Goal: Task Accomplishment & Management: Manage account settings

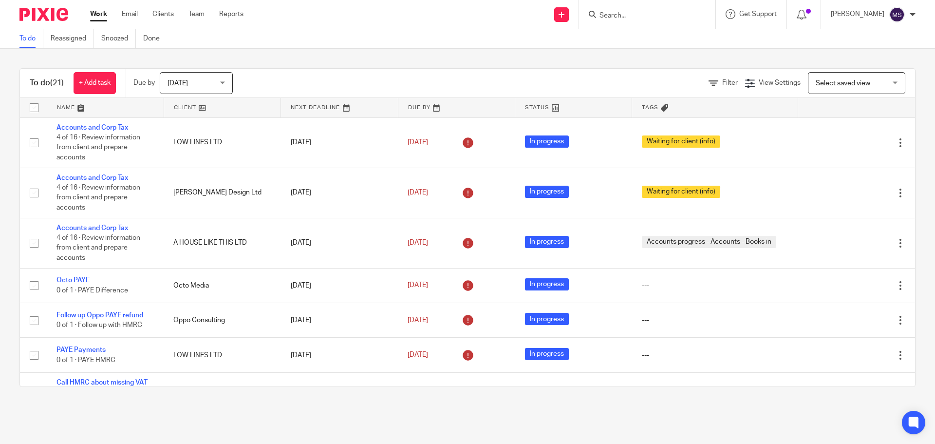
click at [210, 77] on span "[DATE]" at bounding box center [193, 83] width 52 height 20
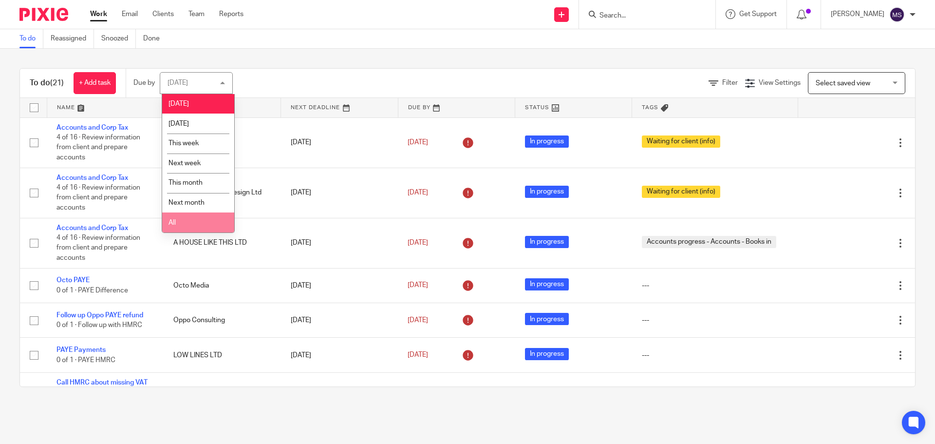
click at [180, 223] on li "All" at bounding box center [198, 222] width 72 height 20
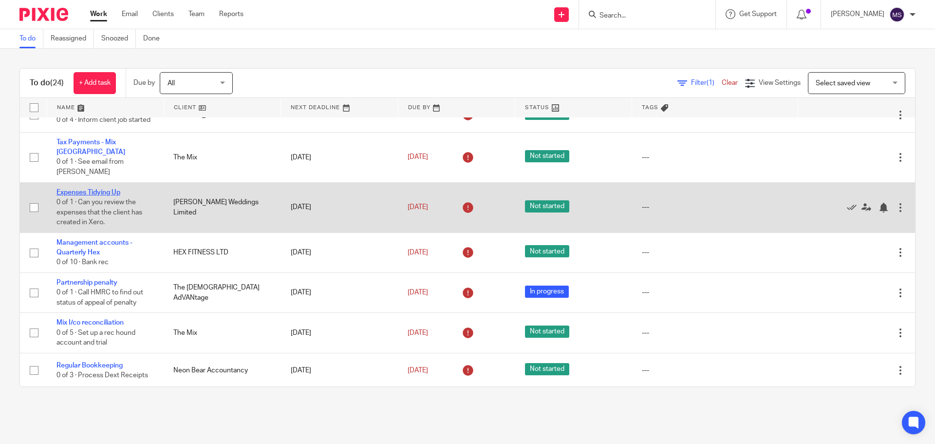
scroll to position [260, 0]
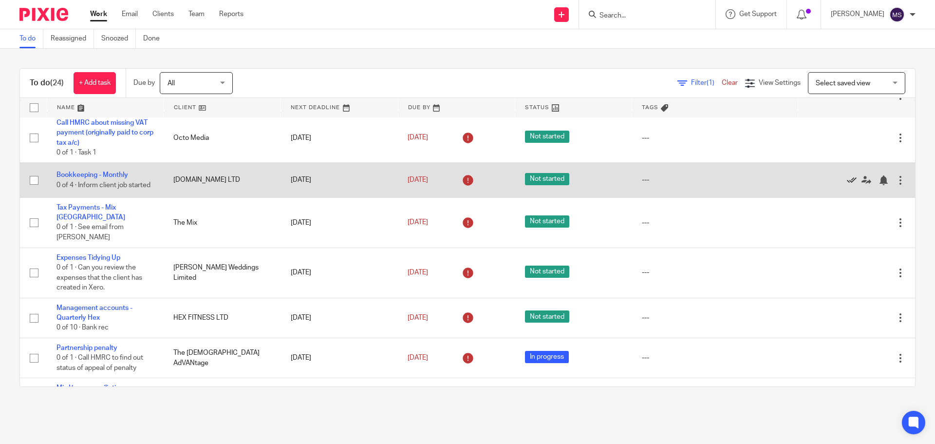
click at [847, 179] on icon at bounding box center [852, 180] width 10 height 10
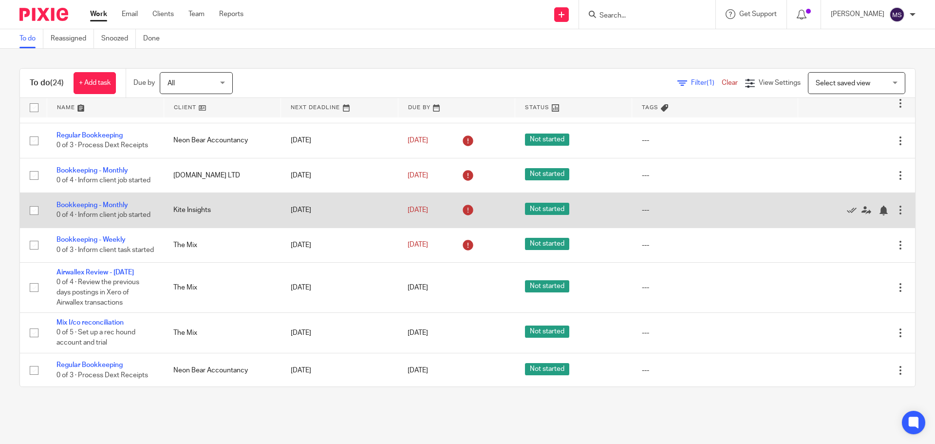
scroll to position [454, 0]
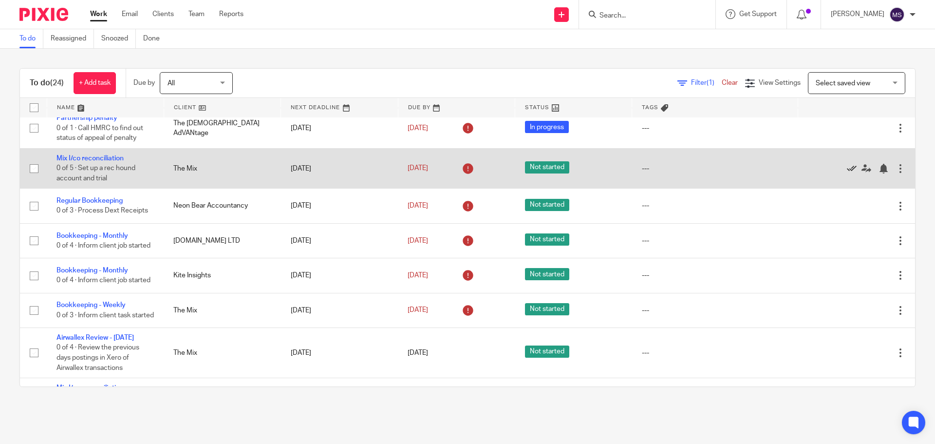
click at [847, 164] on icon at bounding box center [852, 169] width 10 height 10
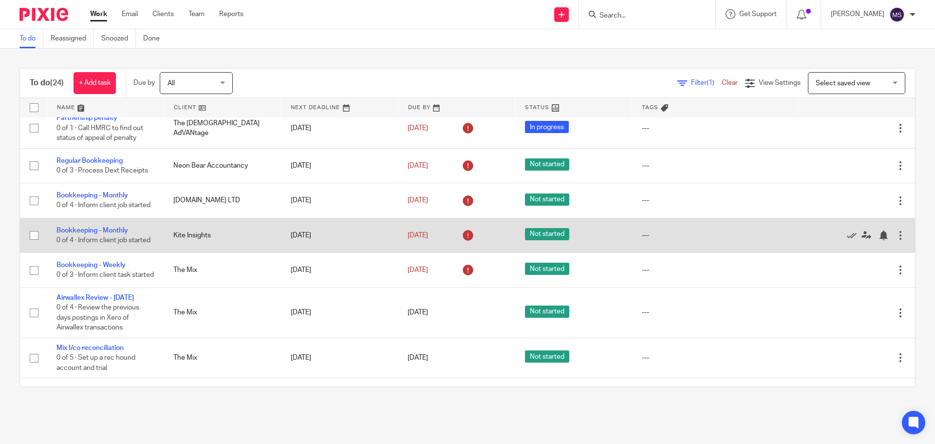
scroll to position [390, 0]
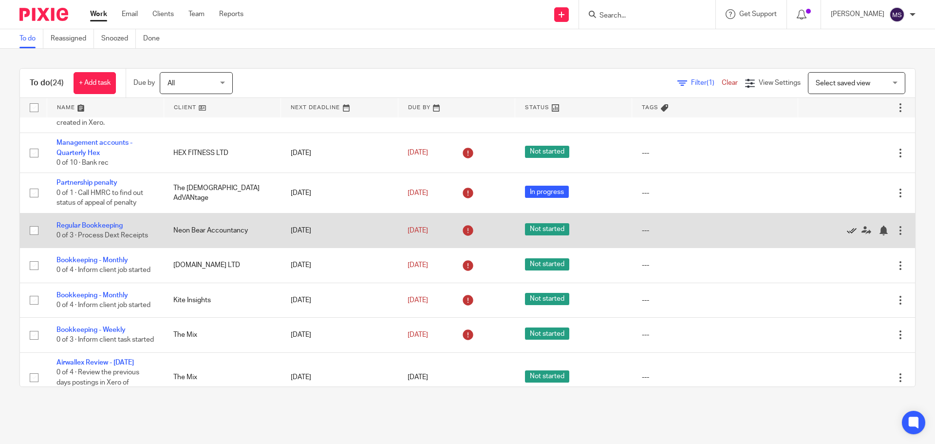
click at [847, 225] on icon at bounding box center [852, 230] width 10 height 10
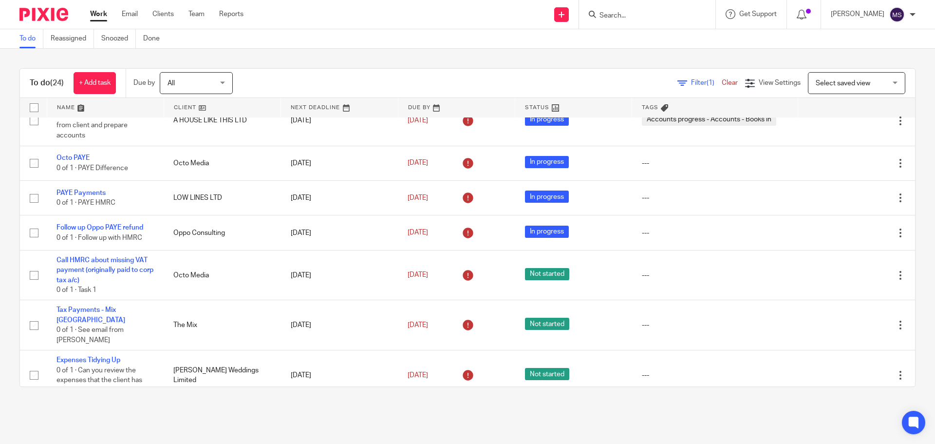
scroll to position [0, 0]
